Goal: Task Accomplishment & Management: Manage account settings

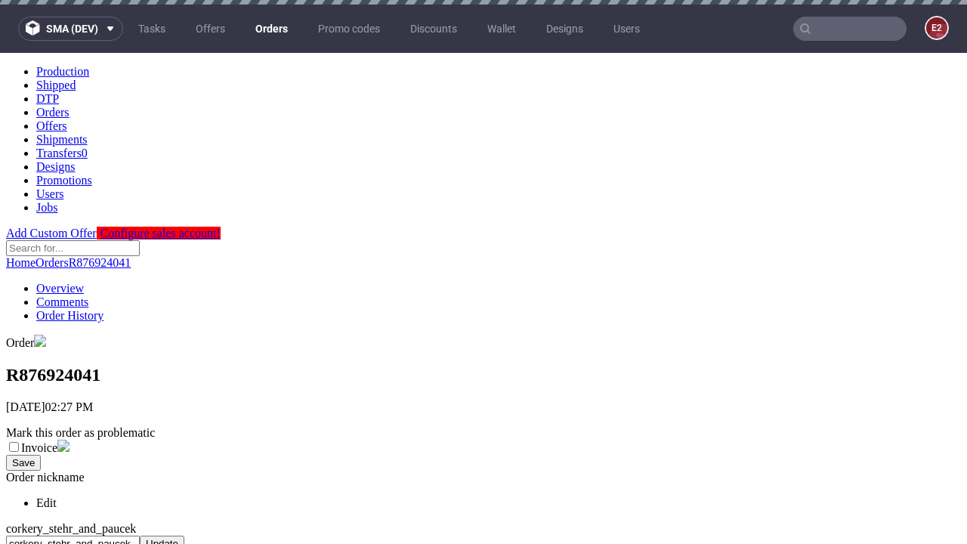
scroll to position [617, 0]
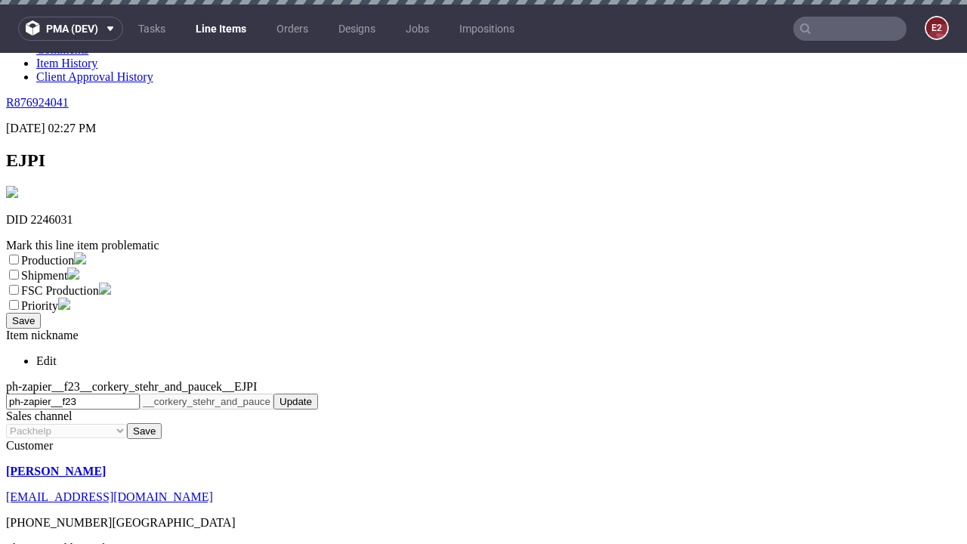
scroll to position [5, 0]
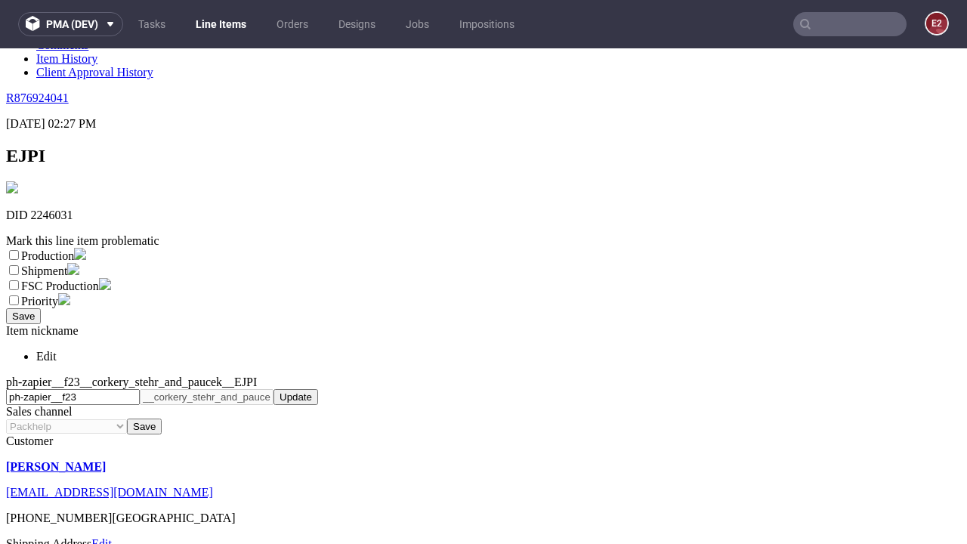
select select "dtp_ca_needed"
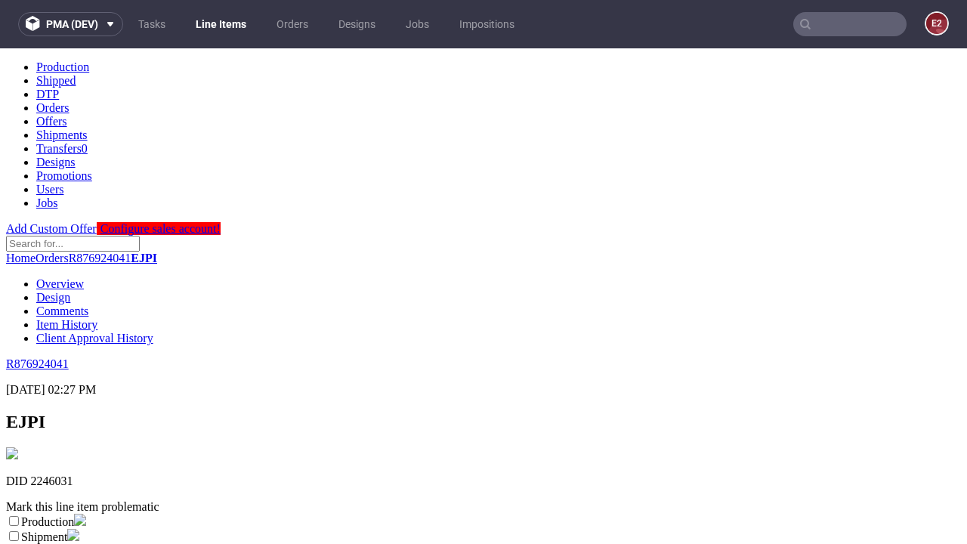
scroll to position [0, 0]
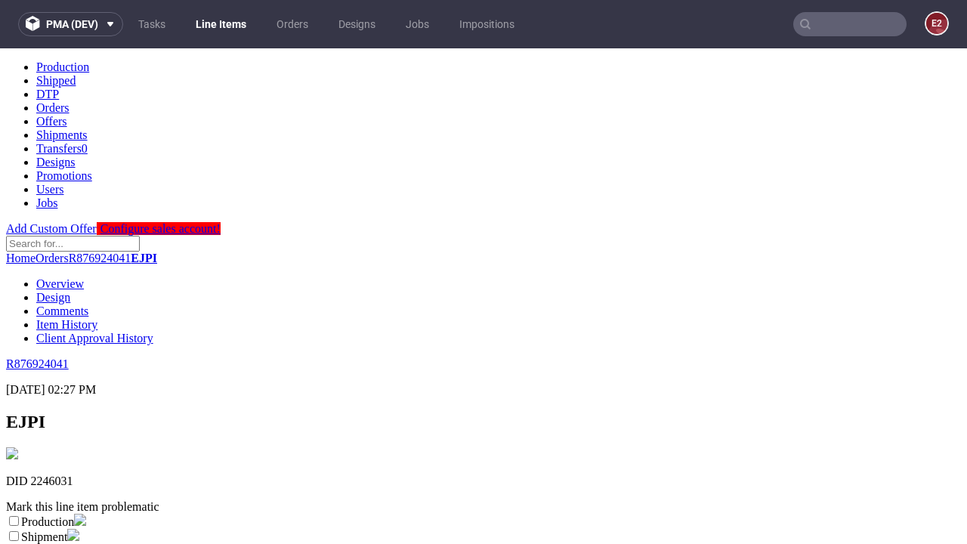
checkbox input "true"
